Goal: Task Accomplishment & Management: Manage account settings

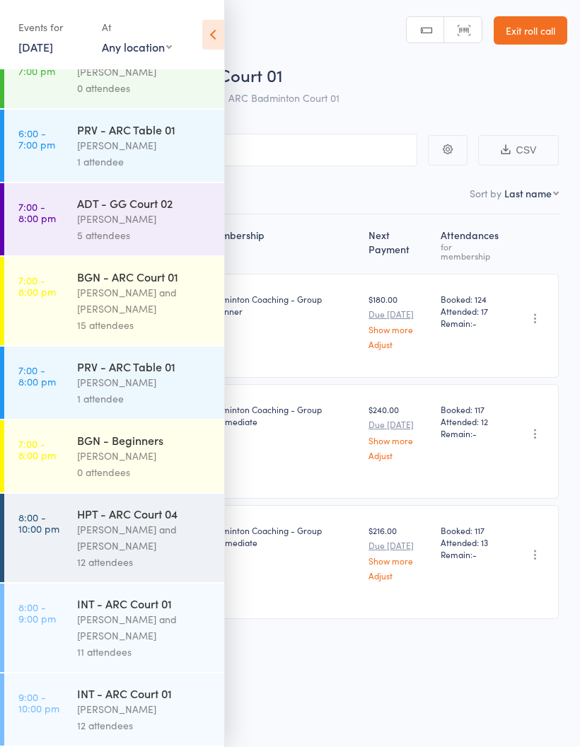
scroll to position [952, 0]
click at [168, 624] on div "[PERSON_NAME] and [PERSON_NAME]" at bounding box center [144, 627] width 135 height 33
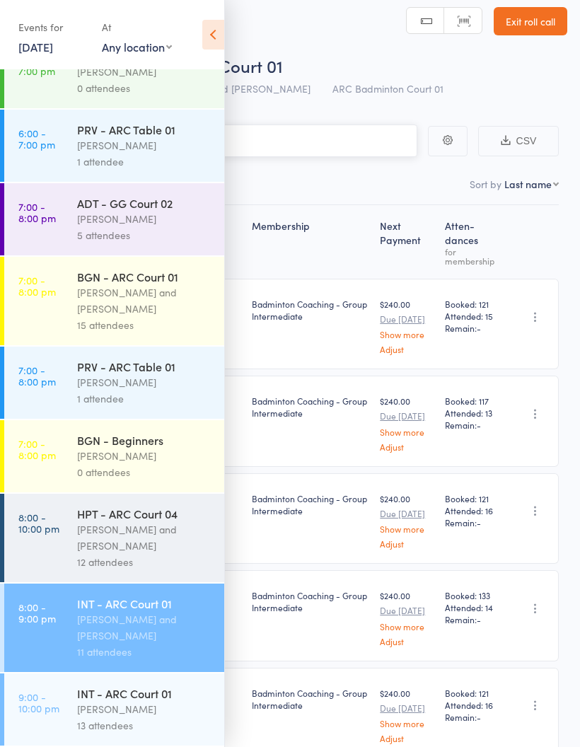
scroll to position [952, 0]
click at [219, 37] on icon at bounding box center [213, 35] width 22 height 30
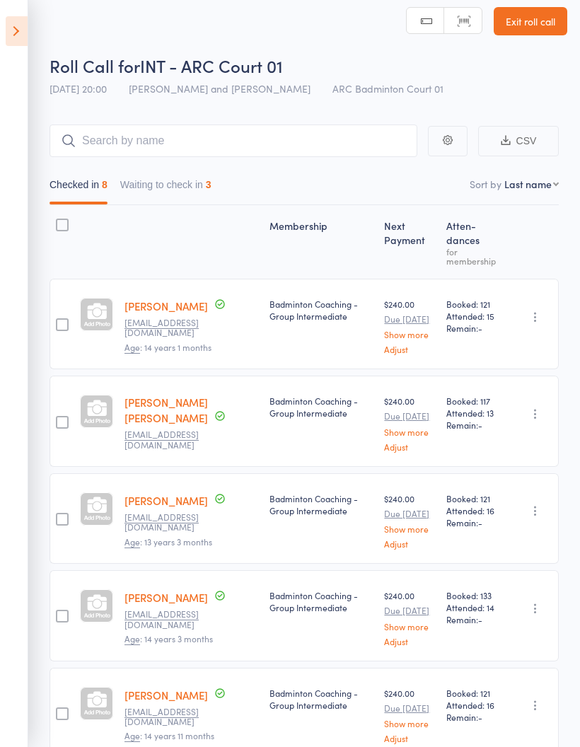
click at [211, 191] on button "Waiting to check in 3" at bounding box center [165, 188] width 91 height 33
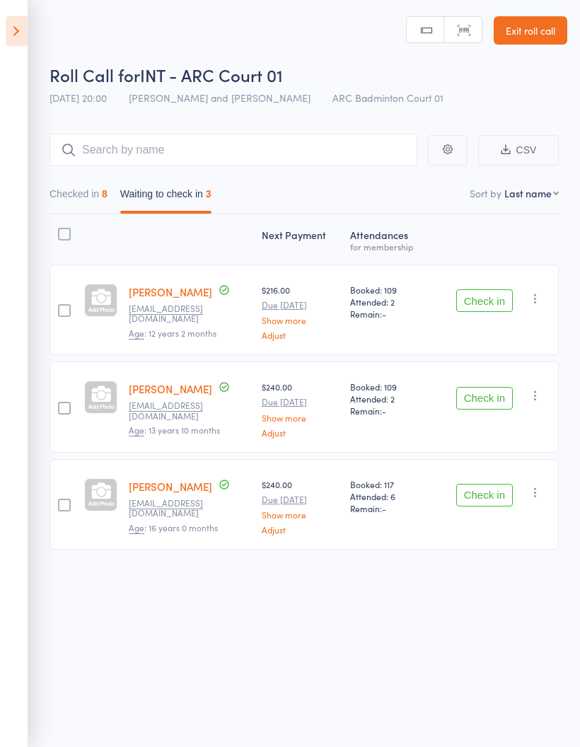
click at [540, 293] on icon "button" at bounding box center [535, 298] width 14 height 14
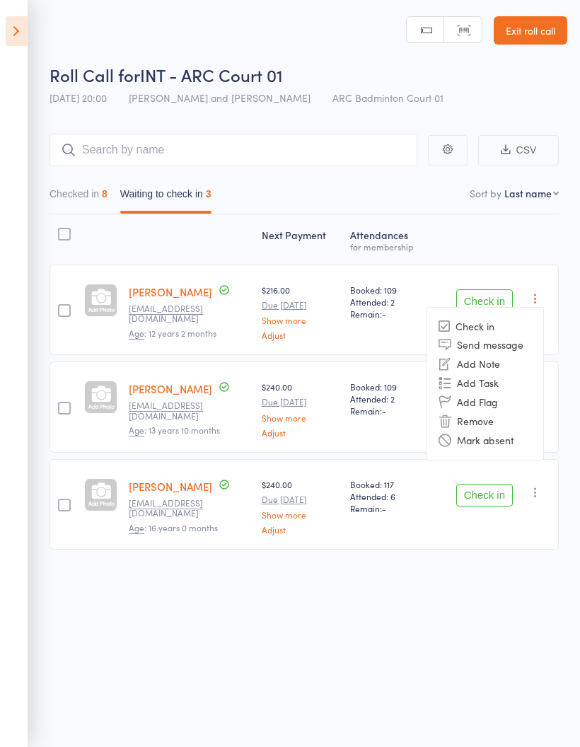
click at [511, 431] on li "Mark absent" at bounding box center [484, 440] width 117 height 19
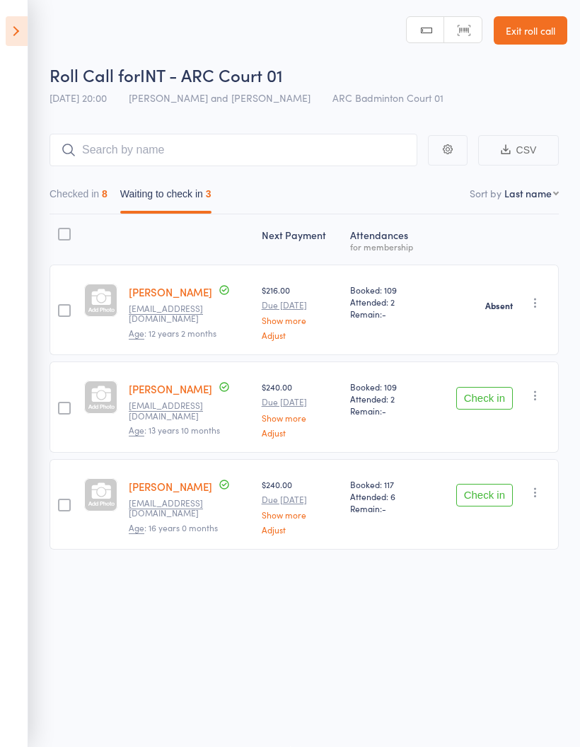
click at [540, 388] on icon "button" at bounding box center [535, 395] width 14 height 14
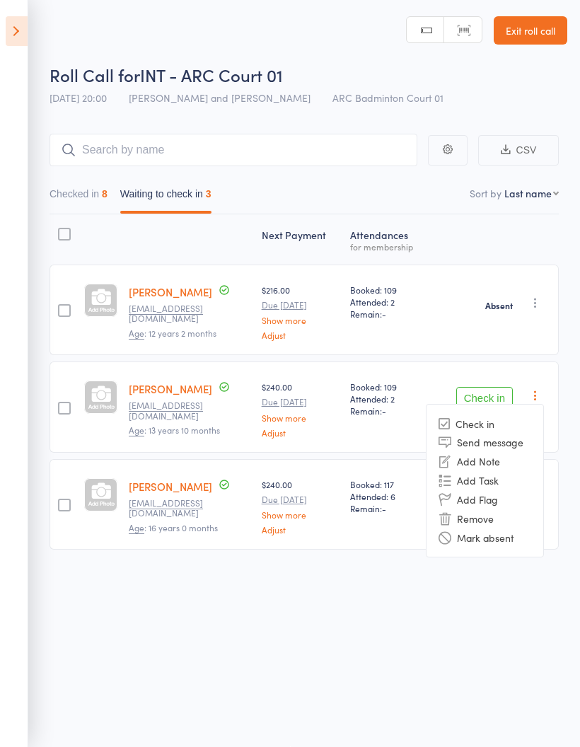
click at [506, 528] on li "Mark absent" at bounding box center [484, 537] width 117 height 19
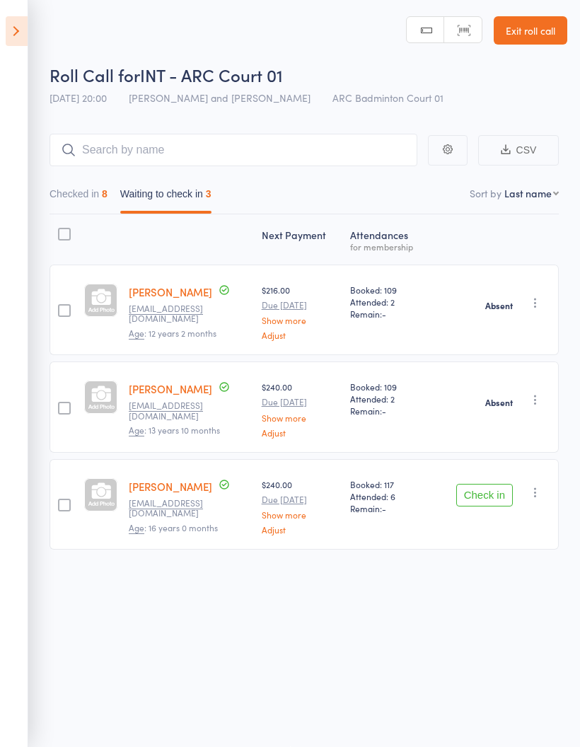
click at [542, 486] on icon "button" at bounding box center [535, 492] width 14 height 14
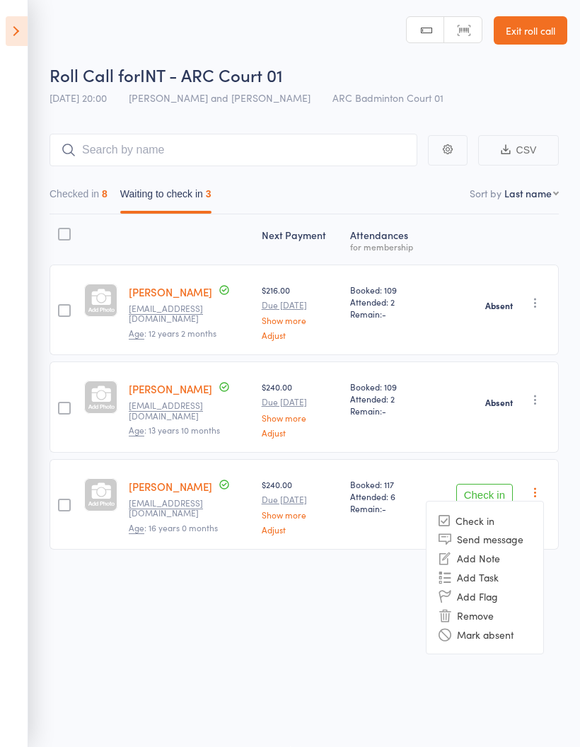
click at [514, 626] on li "Mark absent" at bounding box center [484, 633] width 117 height 19
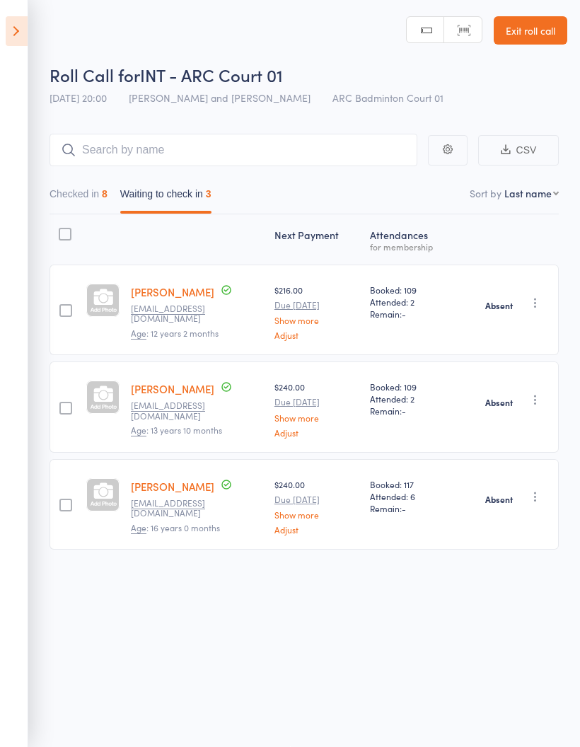
click at [16, 34] on icon at bounding box center [17, 31] width 22 height 30
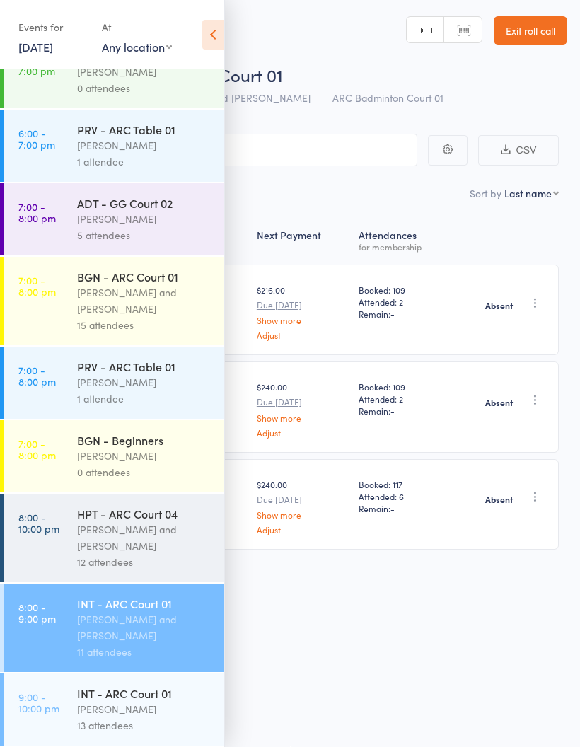
click at [132, 734] on div "INT - ARC Court 01 [PERSON_NAME] 13 attendees" at bounding box center [150, 709] width 147 height 72
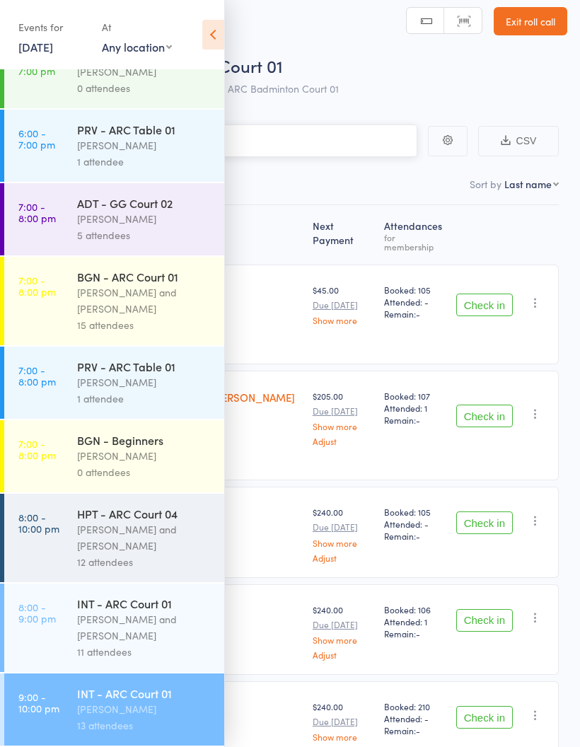
scroll to position [952, 0]
click at [160, 709] on div "[PERSON_NAME]" at bounding box center [144, 709] width 135 height 16
click at [210, 36] on icon at bounding box center [213, 35] width 22 height 30
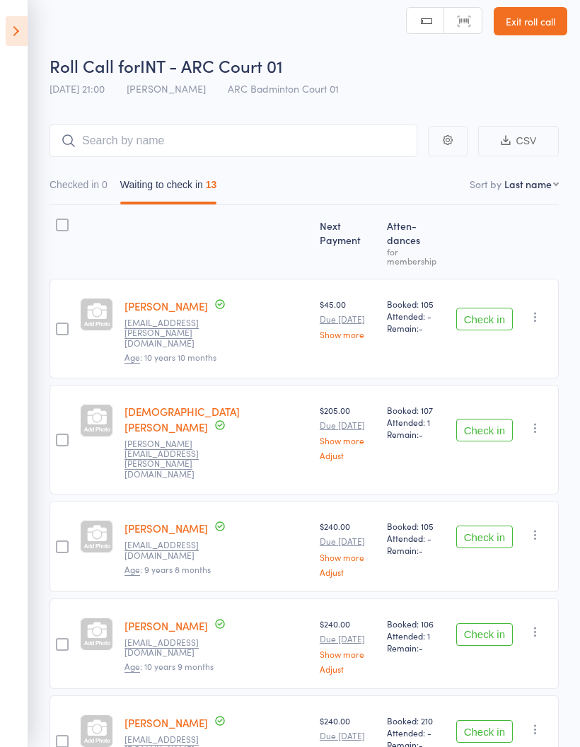
click at [496, 308] on button "Check in" at bounding box center [484, 319] width 57 height 23
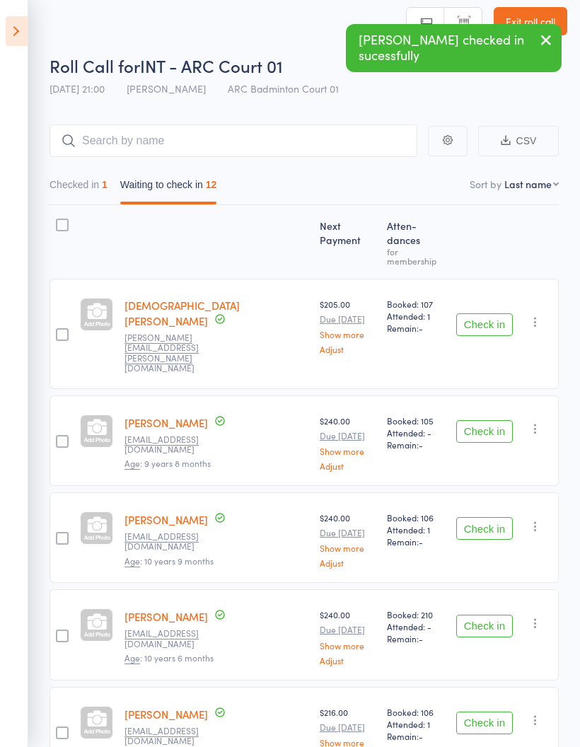
click at [504, 313] on button "Check in" at bounding box center [484, 324] width 57 height 23
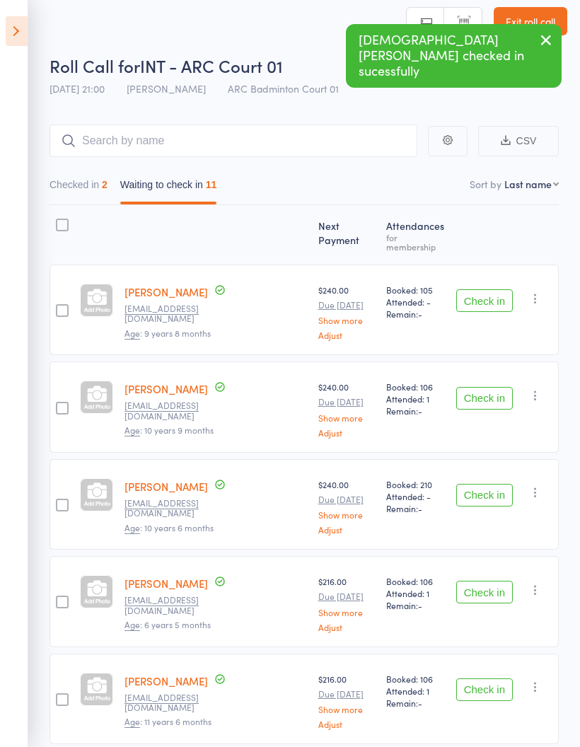
click at [501, 295] on button "Check in" at bounding box center [484, 300] width 57 height 23
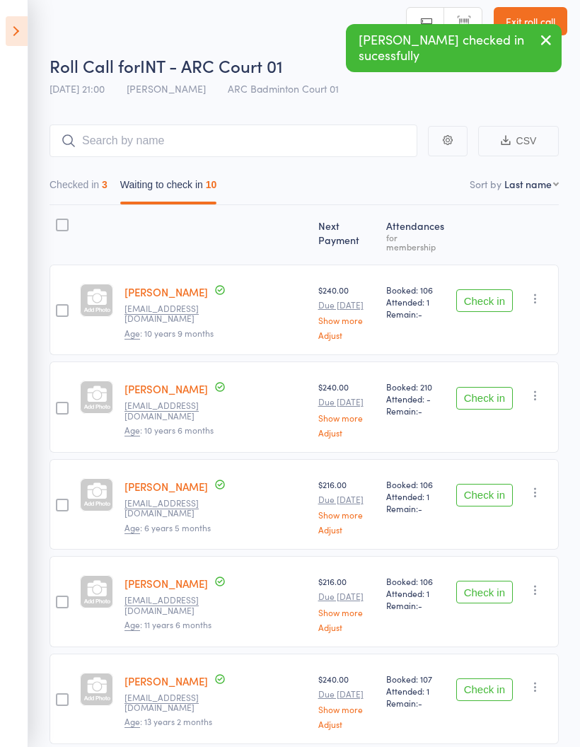
click at [506, 292] on button "Check in" at bounding box center [484, 300] width 57 height 23
click at [497, 293] on button "Check in" at bounding box center [484, 300] width 57 height 23
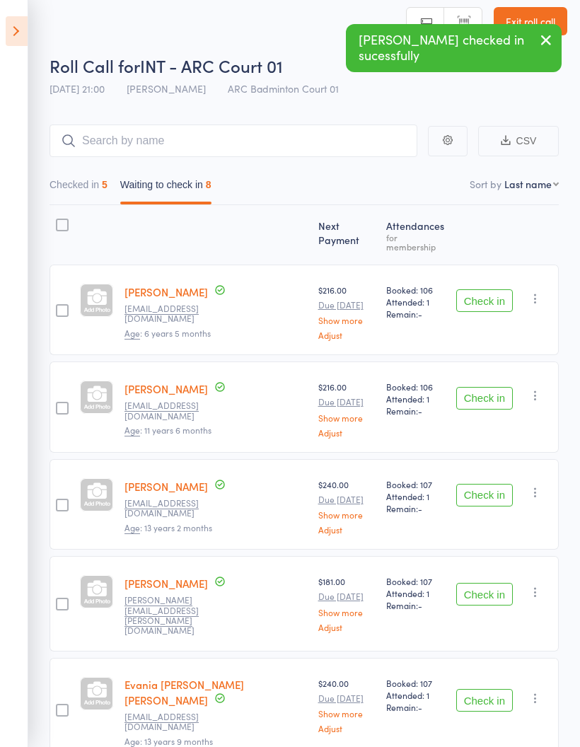
click at [497, 301] on button "Check in" at bounding box center [484, 300] width 57 height 23
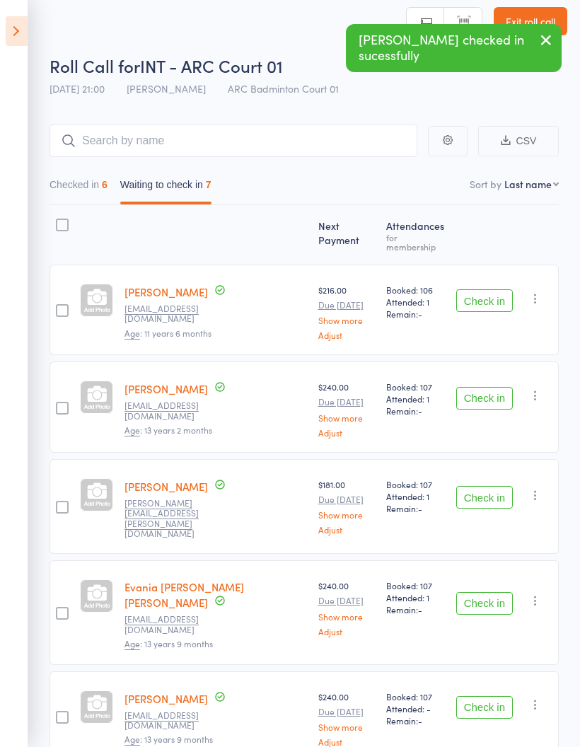
click at [502, 291] on button "Check in" at bounding box center [484, 300] width 57 height 23
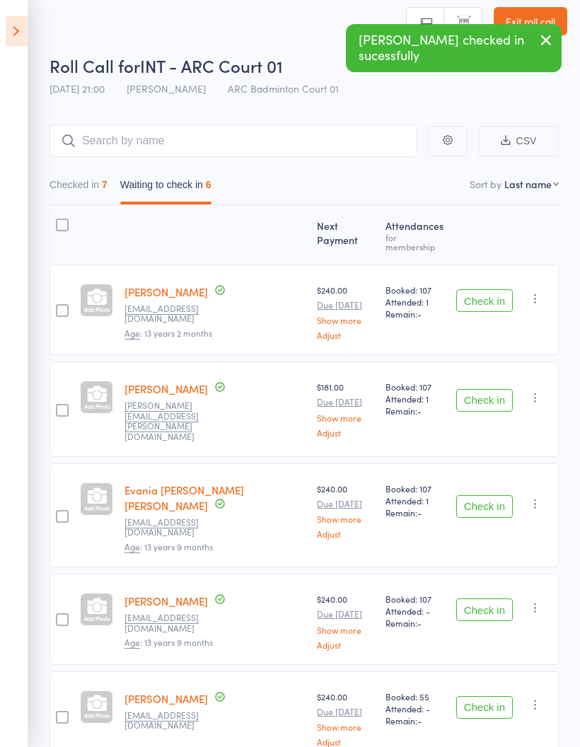
click at [504, 291] on button "Check in" at bounding box center [484, 300] width 57 height 23
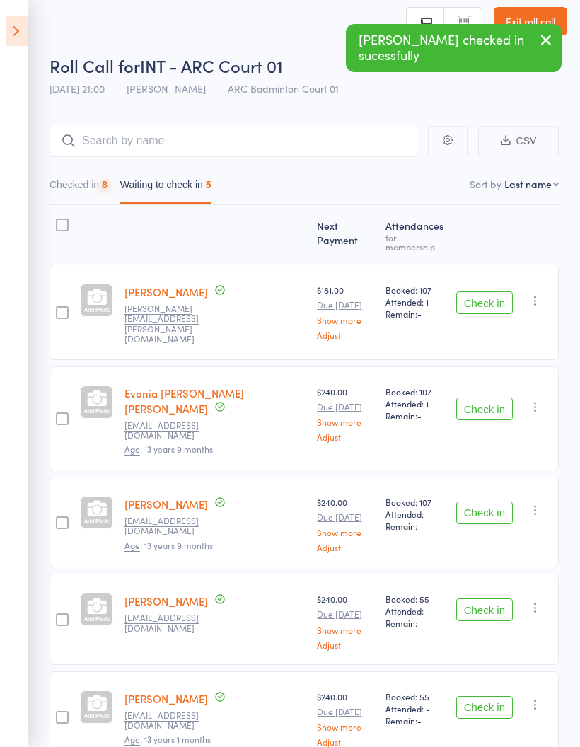
click at [502, 295] on button "Check in" at bounding box center [484, 302] width 57 height 23
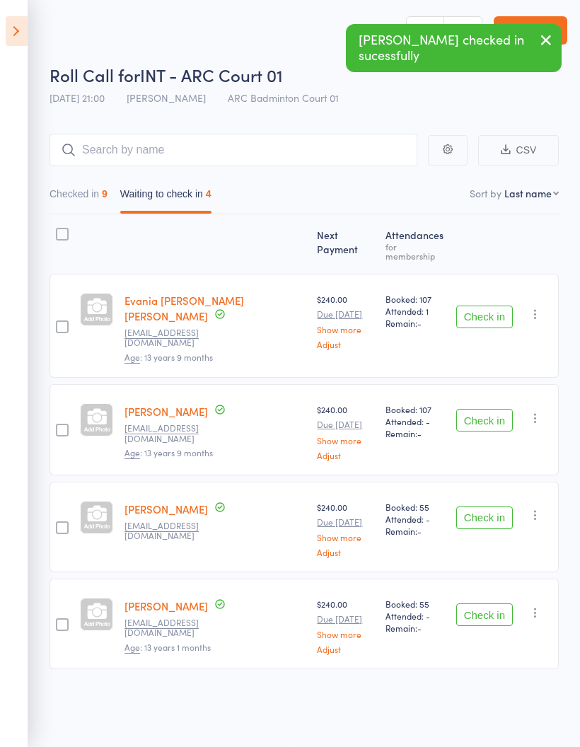
click at [505, 305] on button "Check in" at bounding box center [484, 316] width 57 height 23
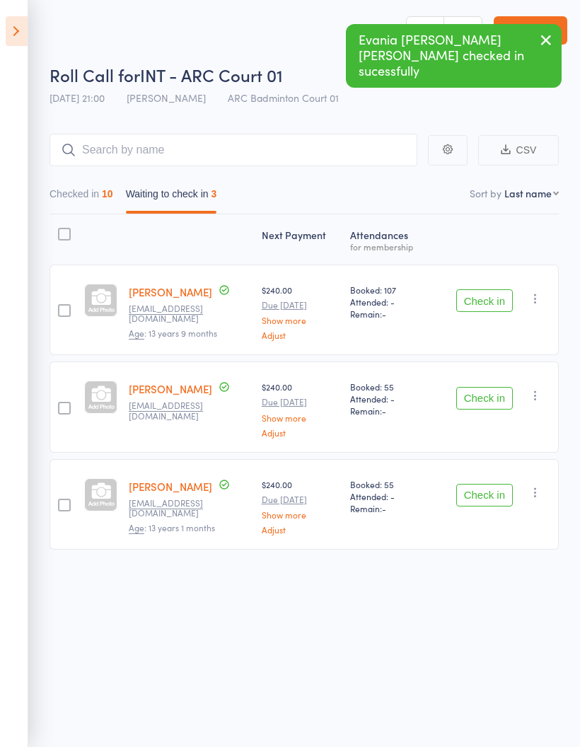
click at [503, 293] on button "Check in" at bounding box center [484, 300] width 57 height 23
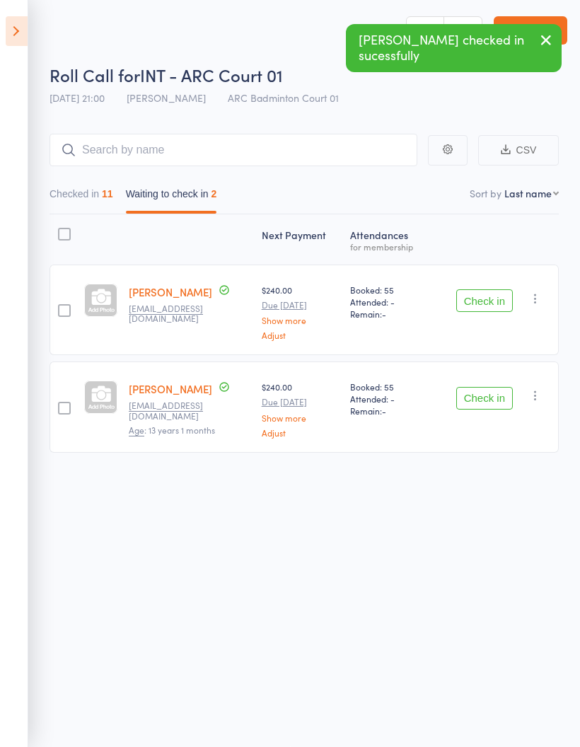
click at [503, 298] on button "Check in" at bounding box center [484, 300] width 57 height 23
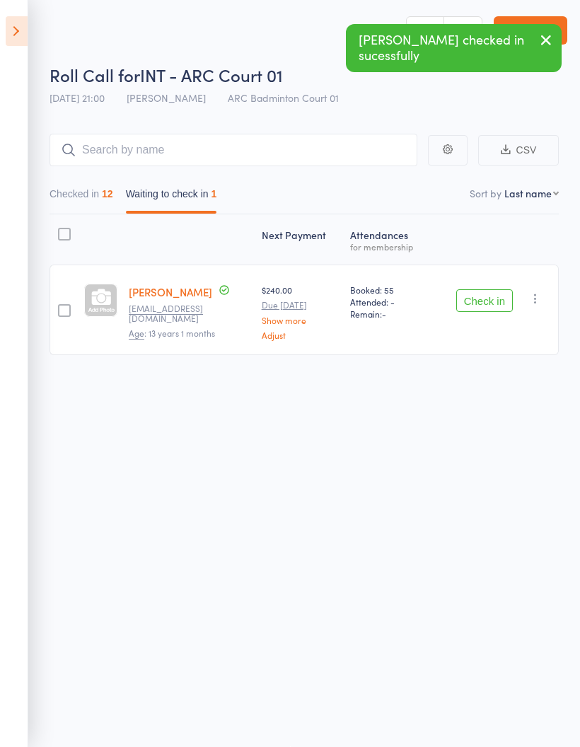
click at [499, 296] on button "Check in" at bounding box center [484, 300] width 57 height 23
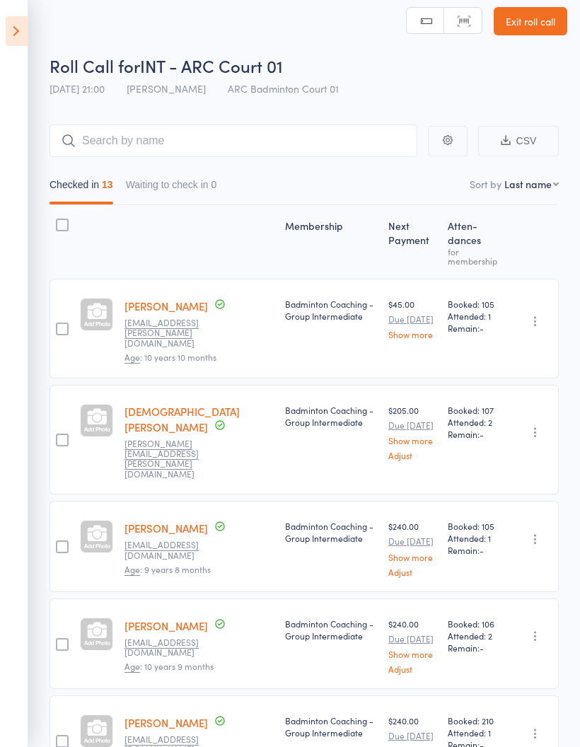
click at [16, 34] on icon at bounding box center [17, 31] width 22 height 30
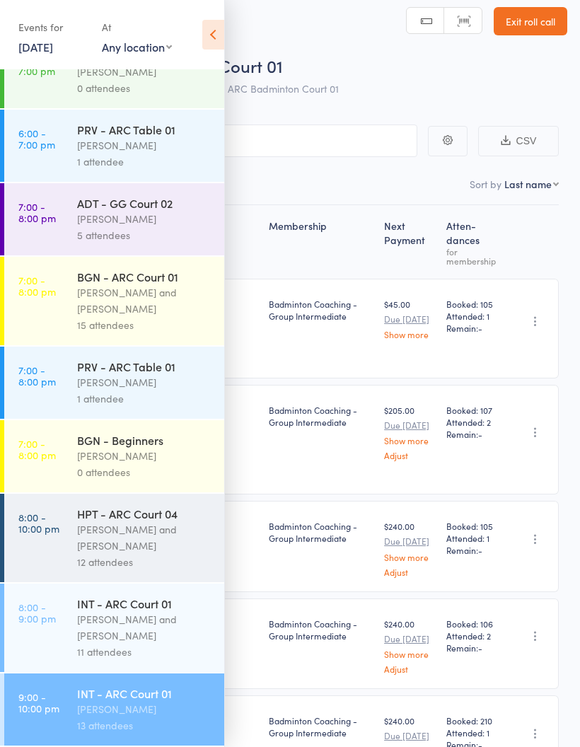
scroll to position [895, 0]
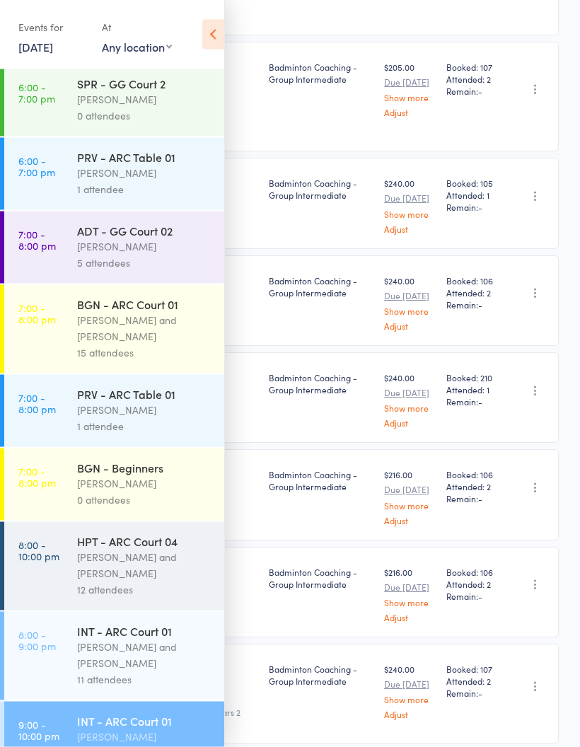
click at [137, 672] on div "[PERSON_NAME] and [PERSON_NAME]" at bounding box center [144, 655] width 135 height 33
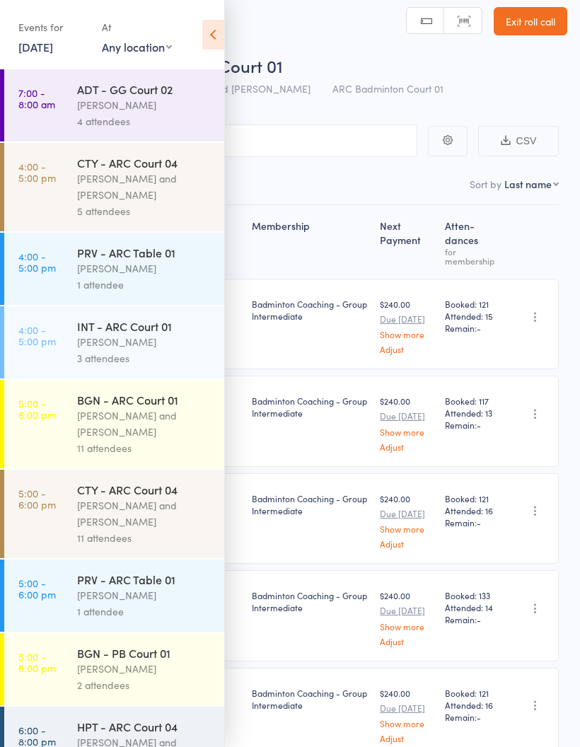
click at [216, 37] on icon at bounding box center [213, 35] width 22 height 30
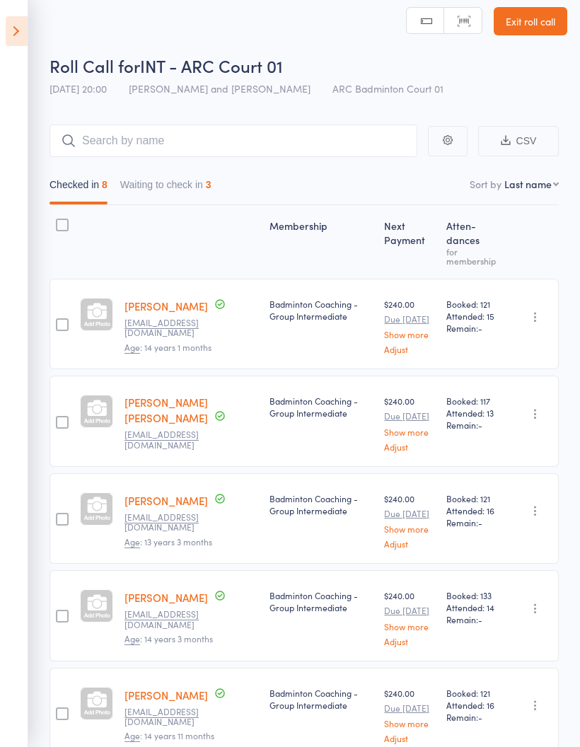
click at [176, 185] on button "Waiting to check in 3" at bounding box center [165, 188] width 91 height 33
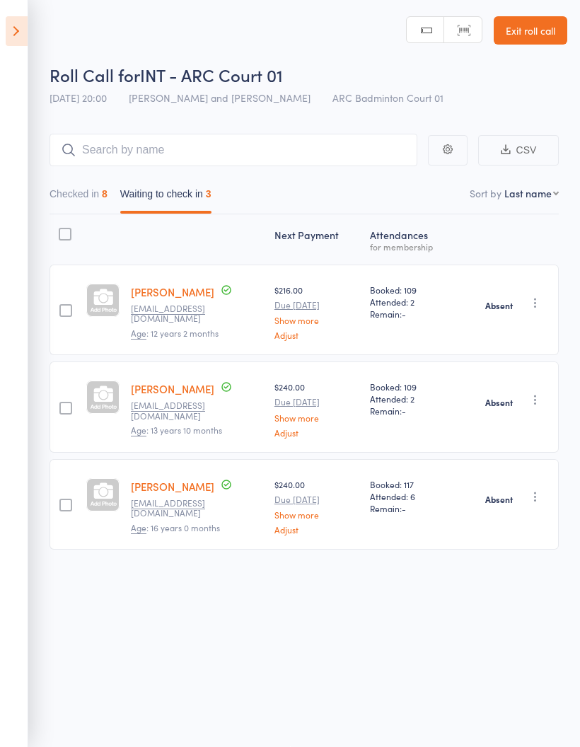
click at [538, 296] on icon "button" at bounding box center [535, 303] width 14 height 14
click at [496, 326] on li "Check in" at bounding box center [484, 331] width 117 height 18
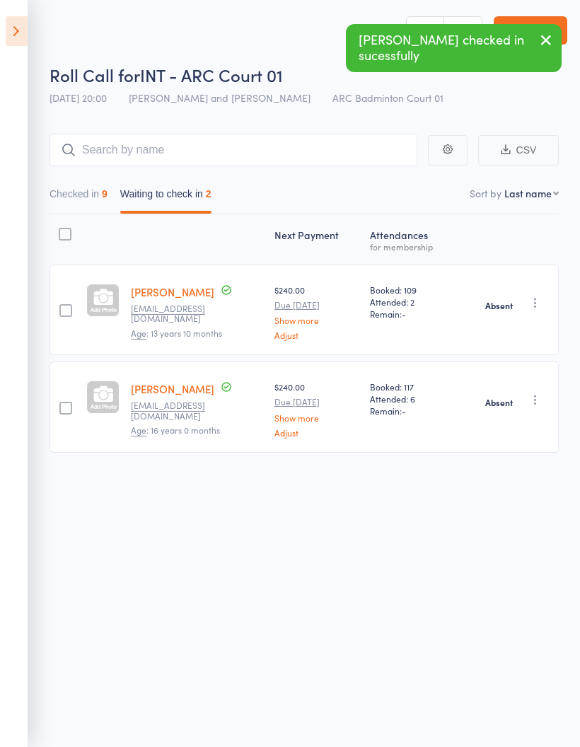
click at [538, 296] on icon "button" at bounding box center [535, 303] width 14 height 14
click at [499, 322] on li "Check in" at bounding box center [484, 331] width 117 height 18
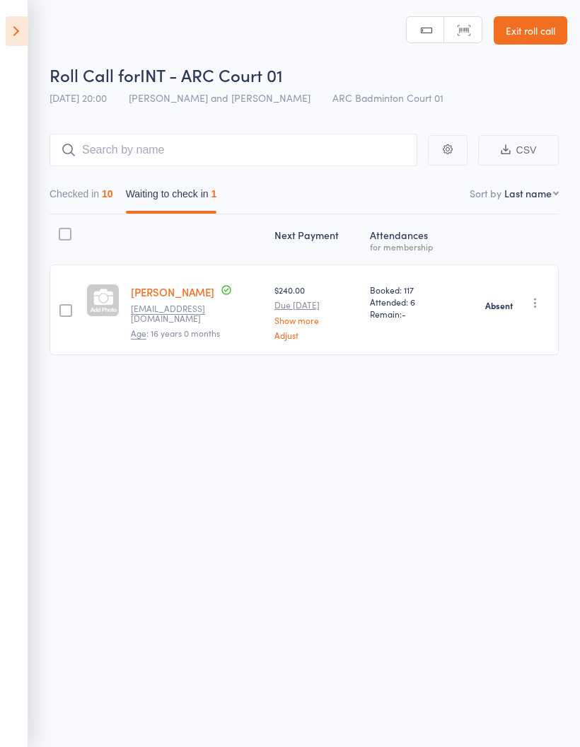
click at [21, 32] on icon at bounding box center [17, 31] width 22 height 30
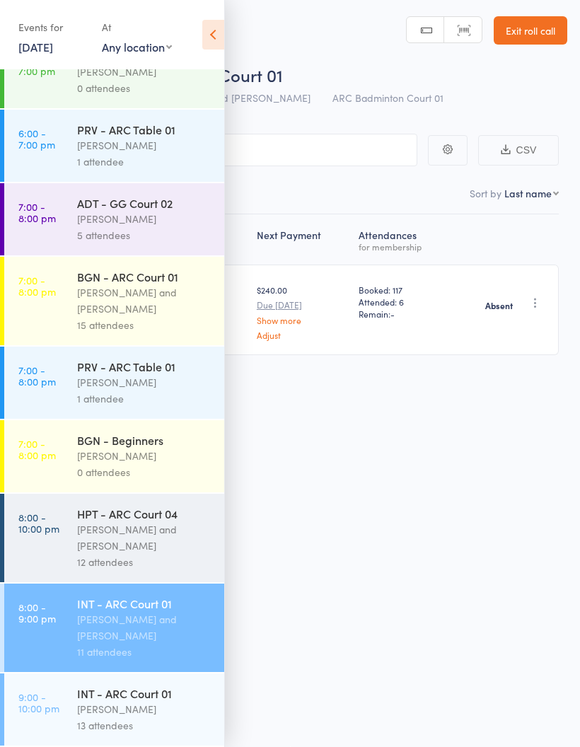
scroll to position [0, 0]
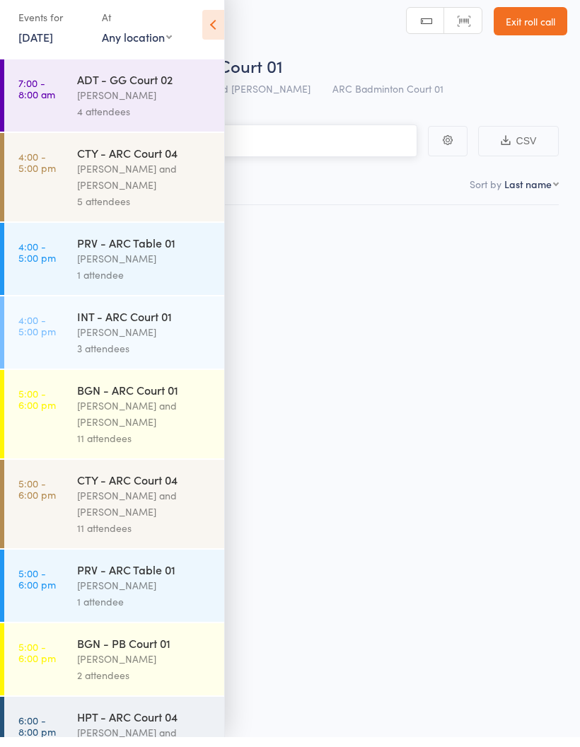
scroll to position [10, 0]
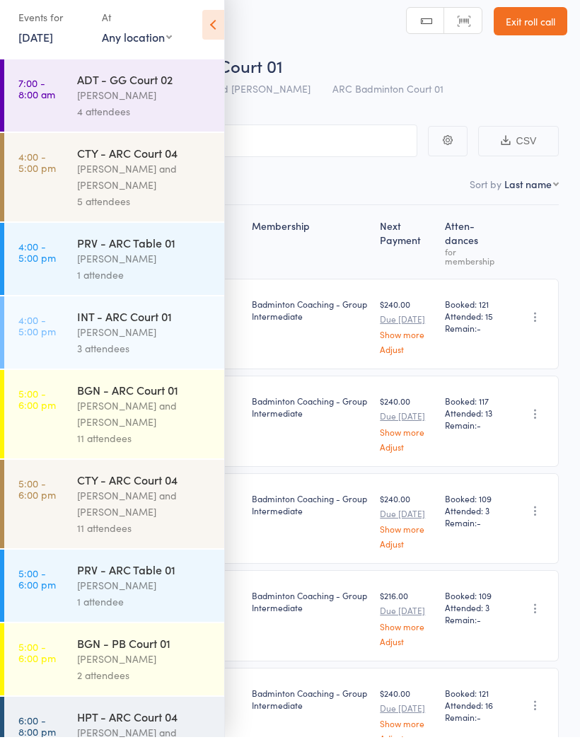
scroll to position [10, 0]
